Goal: Information Seeking & Learning: Learn about a topic

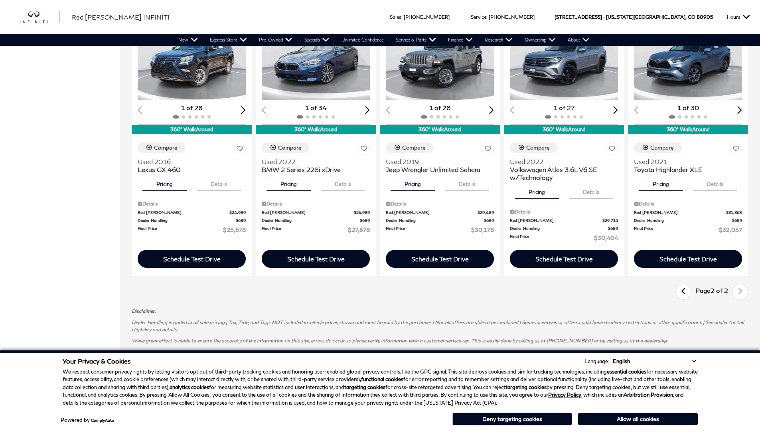
scroll to position [0, 1]
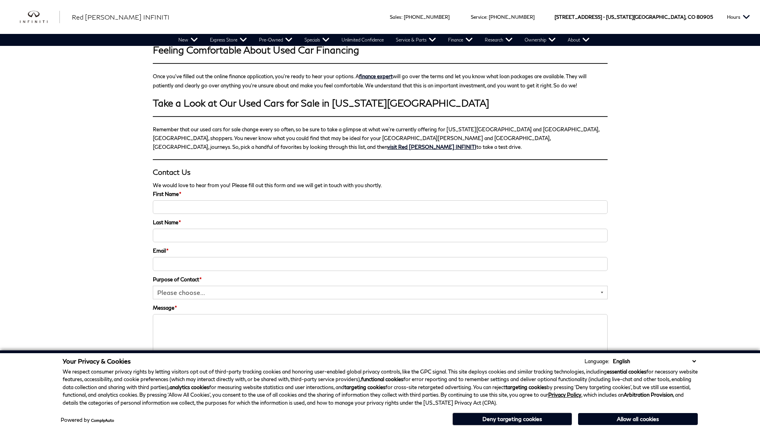
scroll to position [1102, 0]
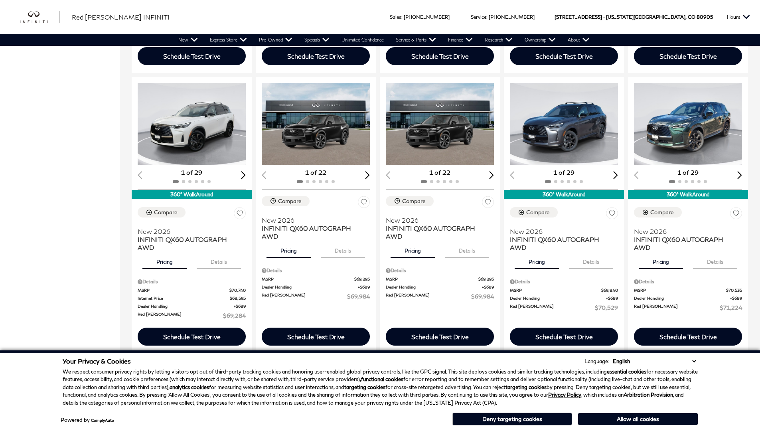
scroll to position [0, 1]
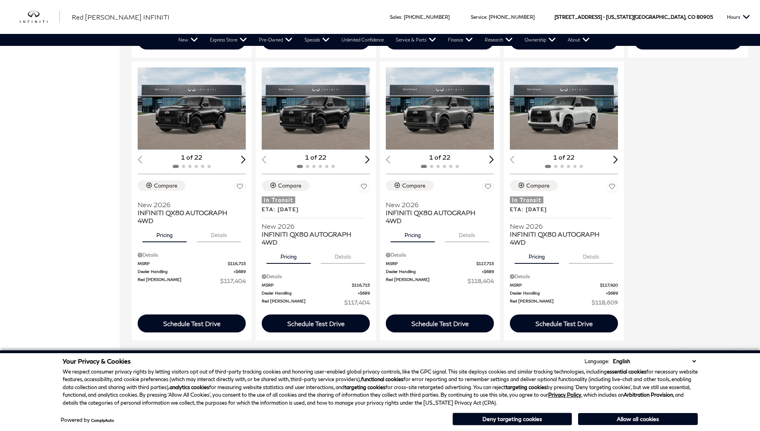
scroll to position [744, 0]
